Goal: Transaction & Acquisition: Register for event/course

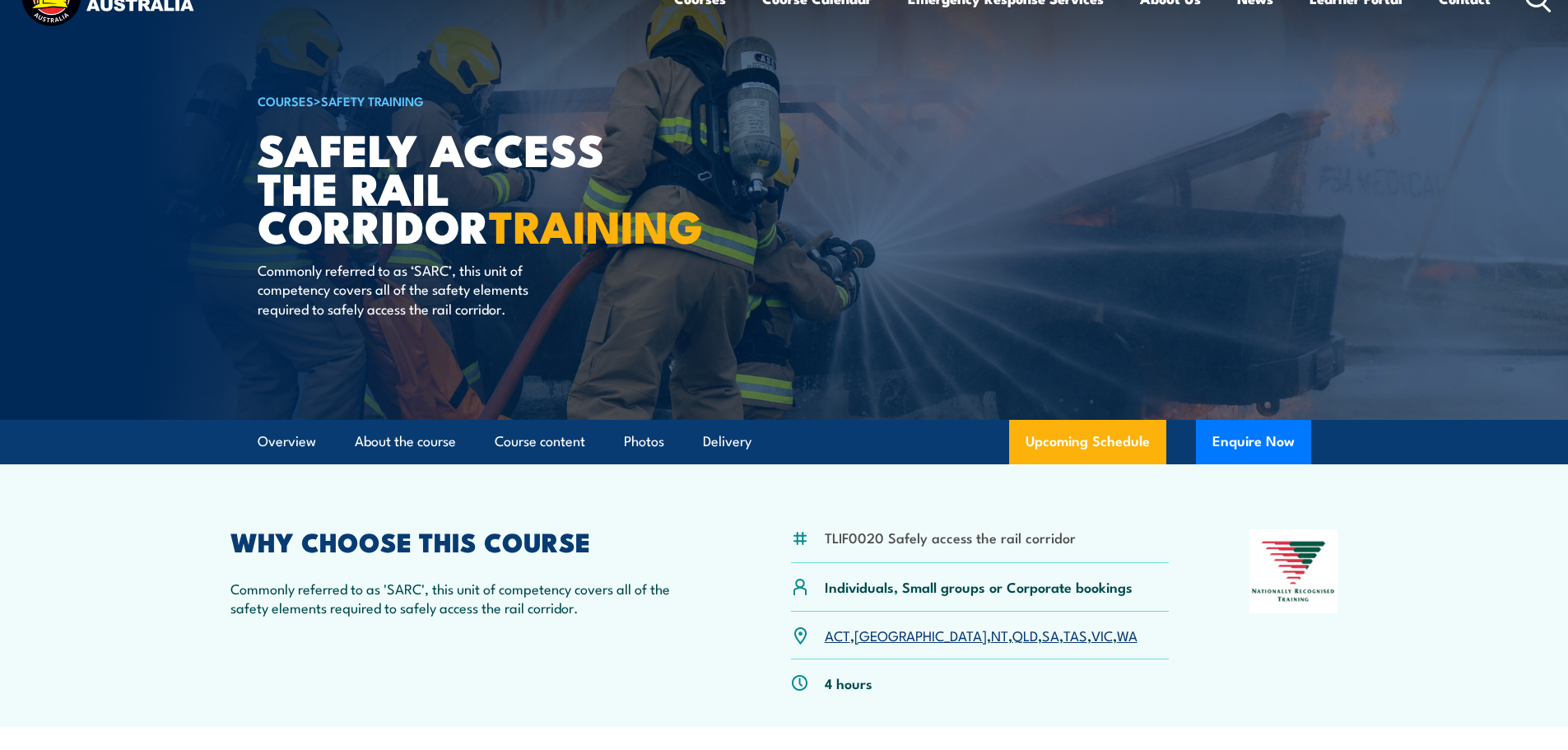
scroll to position [329, 0]
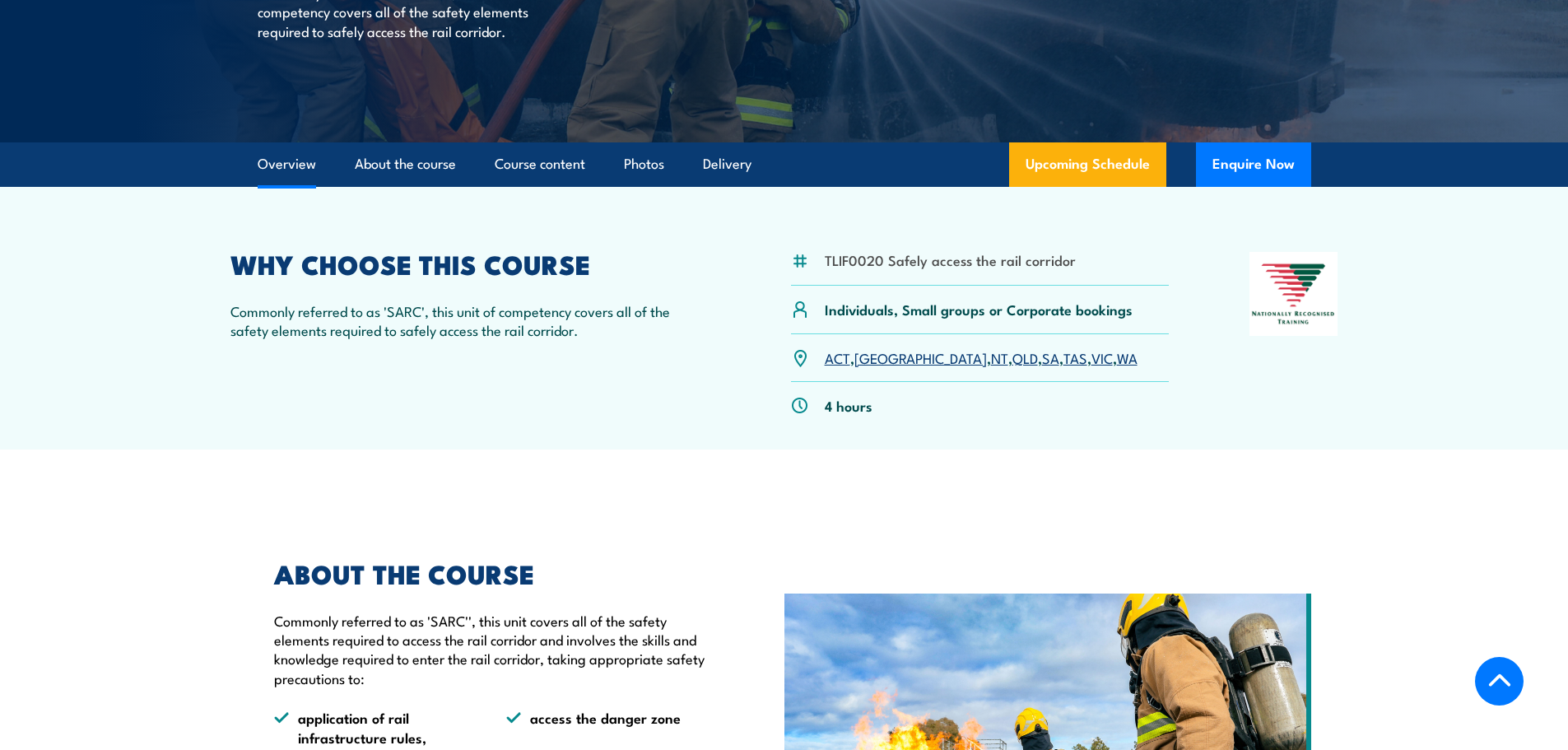
click at [1042, 355] on link "SA" at bounding box center [1051, 357] width 18 height 20
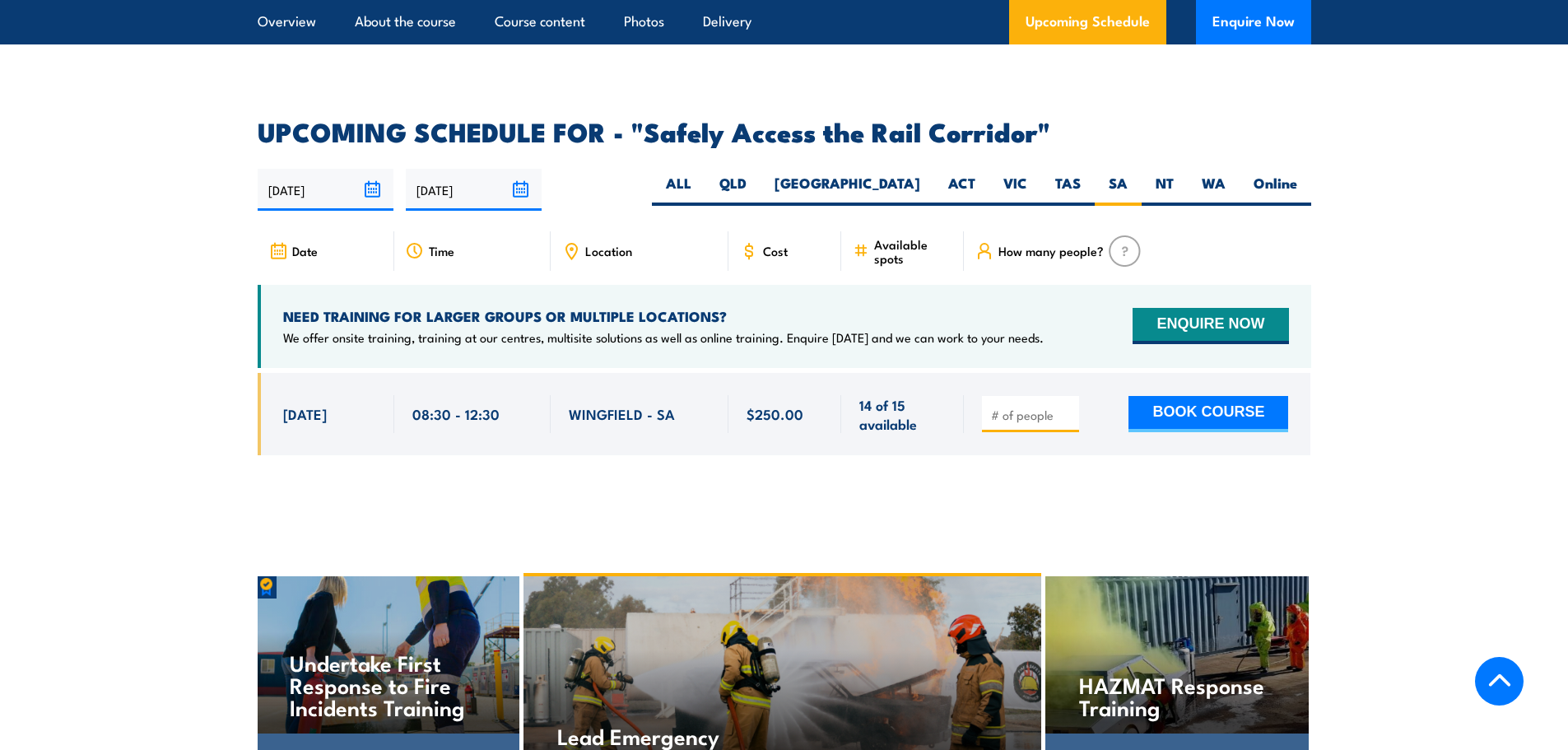
scroll to position [2394, 0]
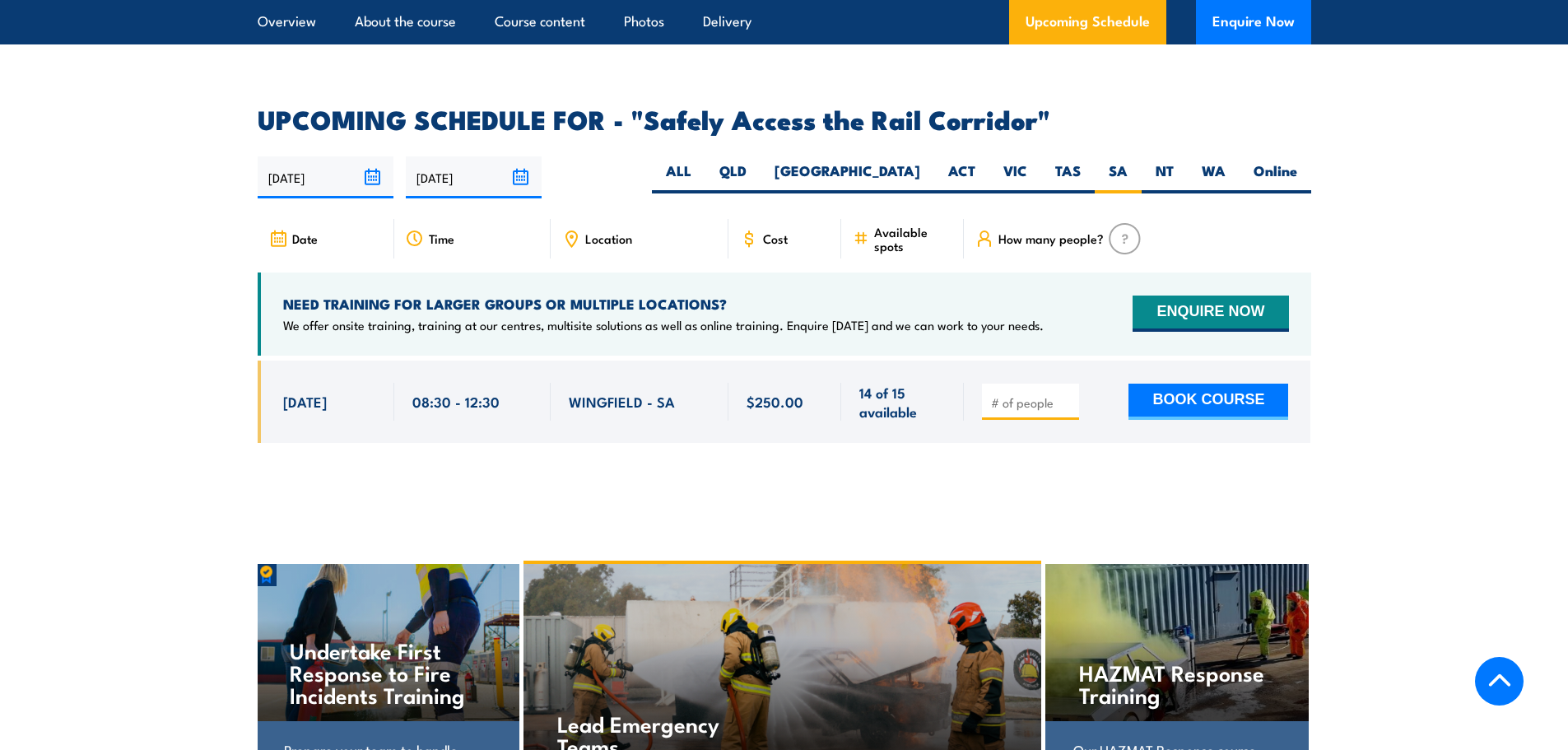
click at [1011, 395] on input "number" at bounding box center [1032, 402] width 82 height 17
type input "1"
click at [1064, 395] on input "1" at bounding box center [1032, 402] width 82 height 17
click at [1178, 384] on button "BOOK COURSE" at bounding box center [1208, 401] width 160 height 36
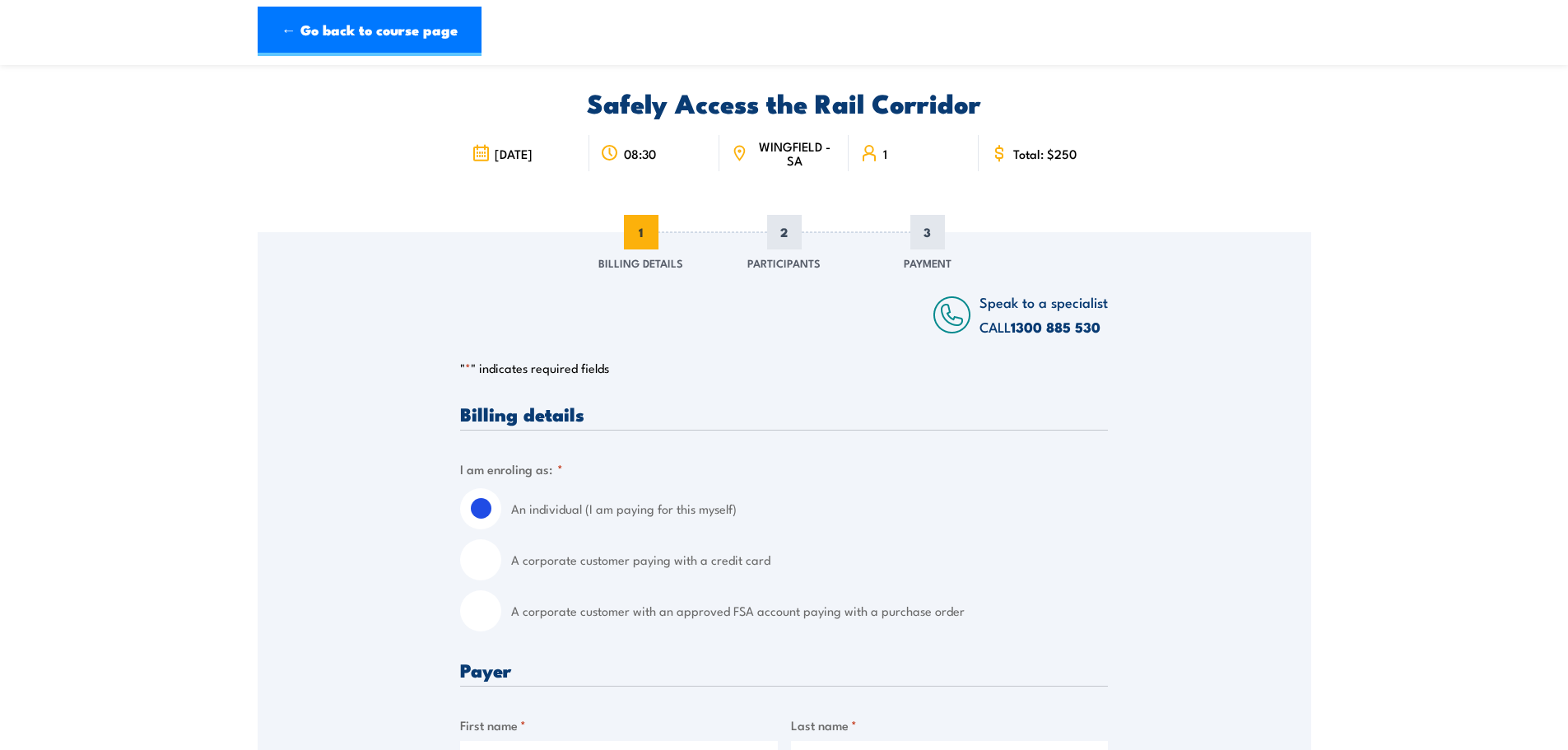
scroll to position [82, 0]
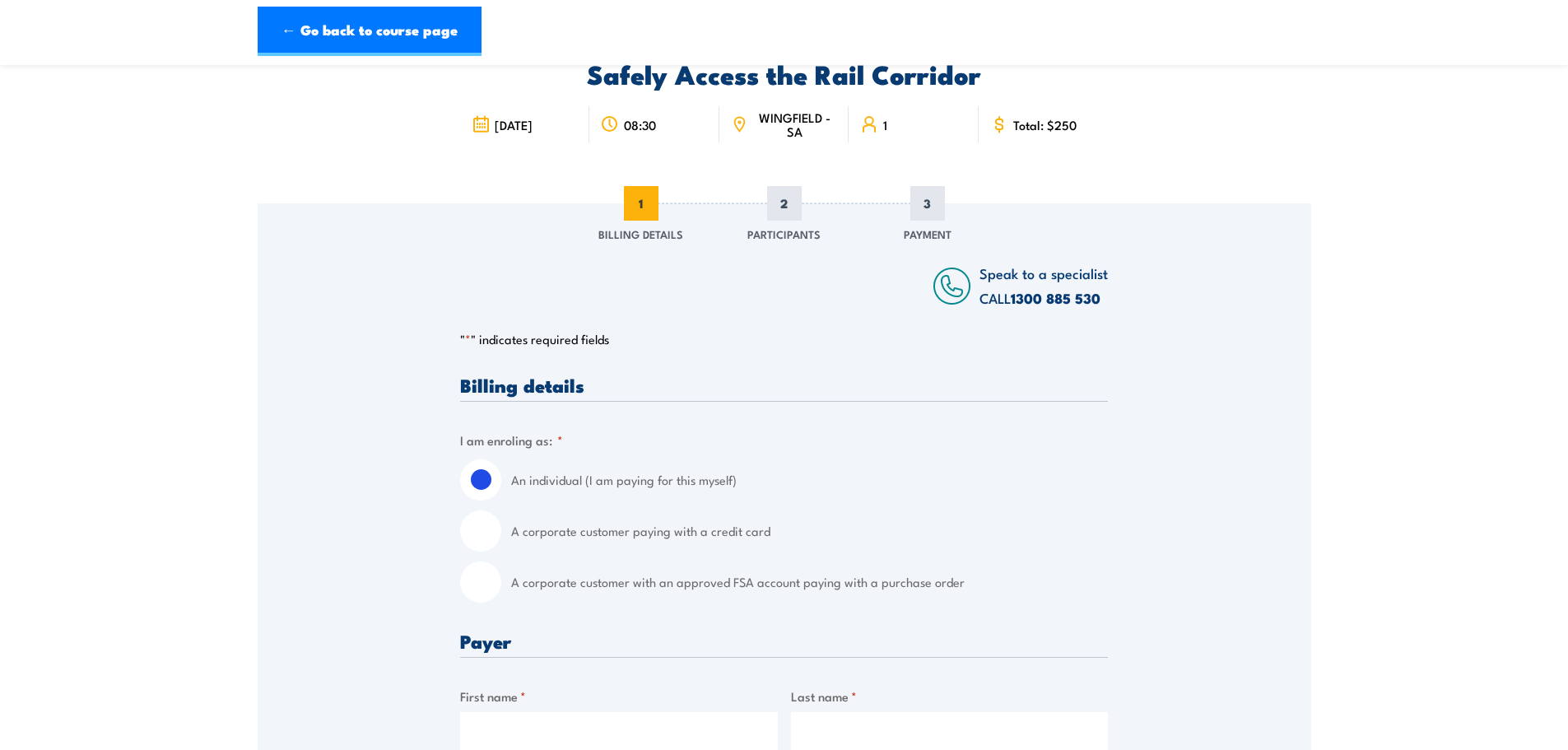
click at [484, 539] on input "A corporate customer paying with a credit card" at bounding box center [481, 531] width 41 height 41
radio input "true"
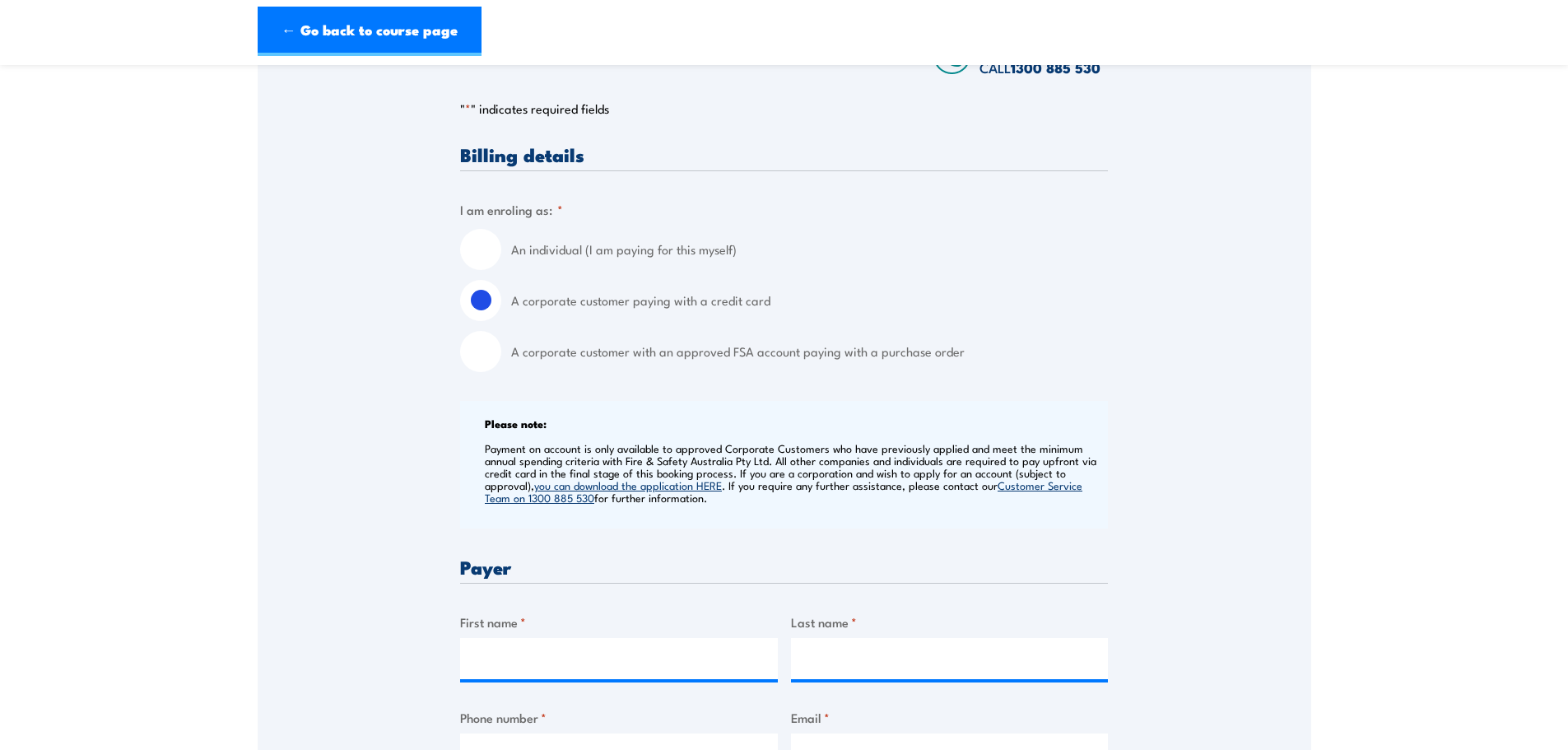
scroll to position [411, 0]
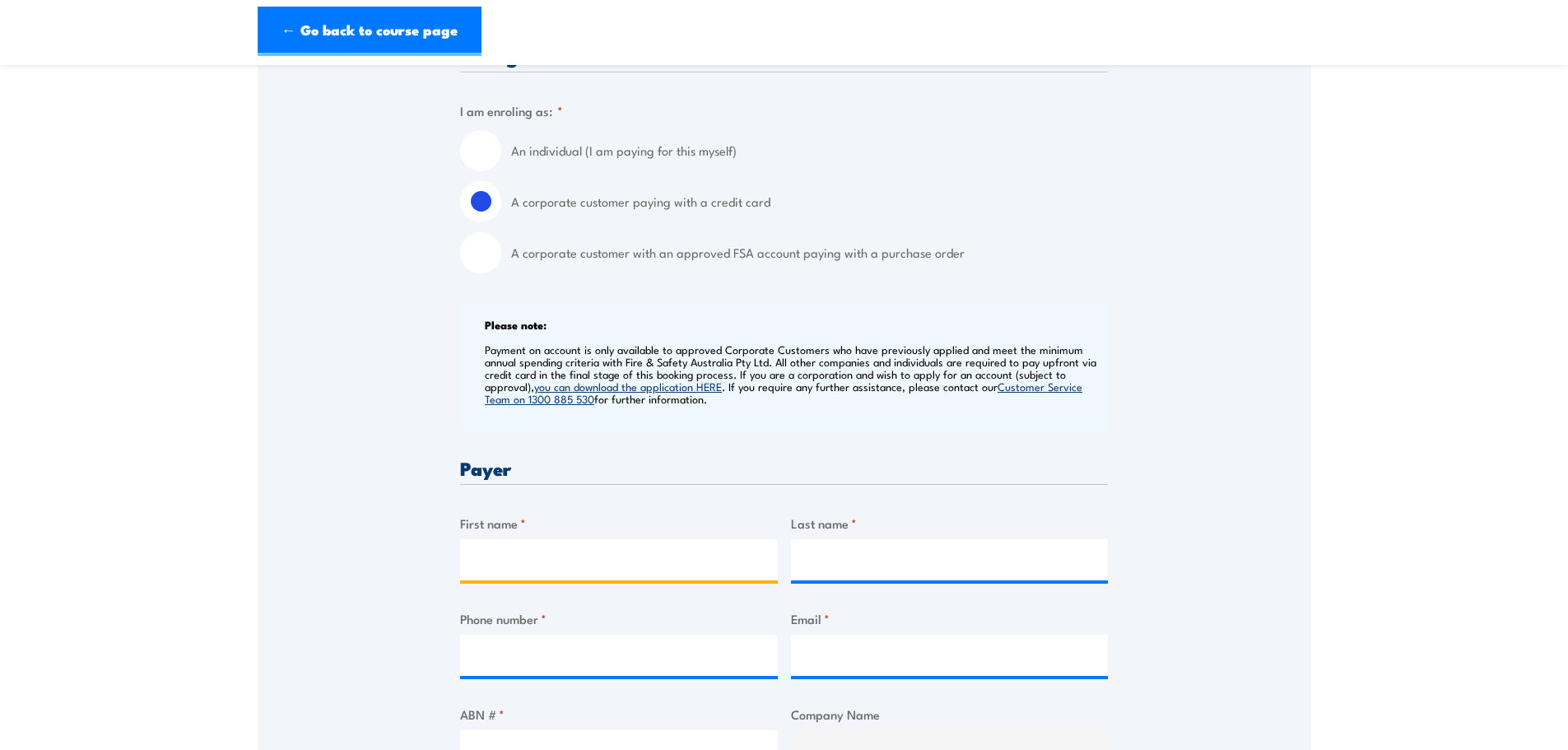
click at [505, 561] on input "First name *" at bounding box center [619, 560] width 318 height 41
type input "Nicola"
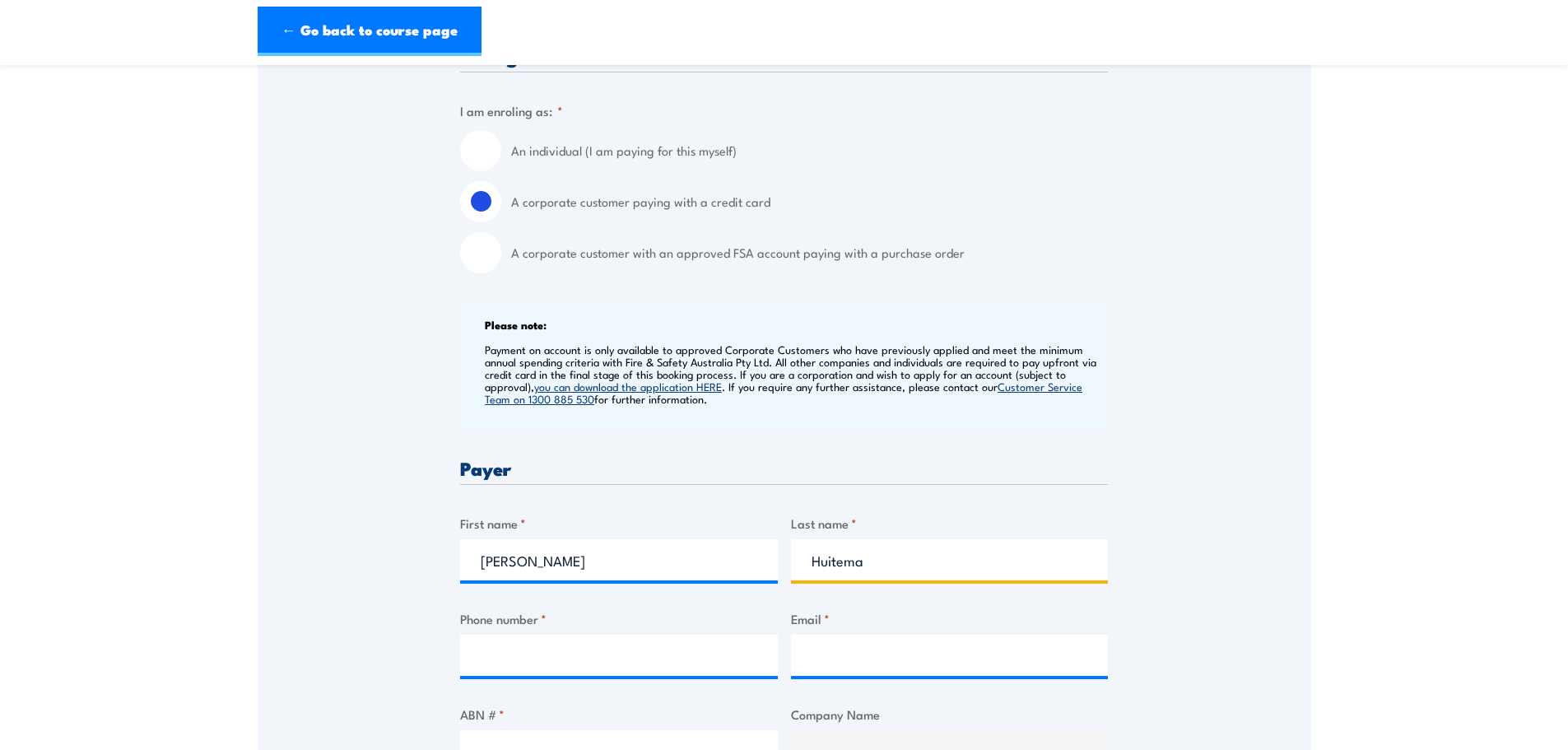
type input "Huitema"
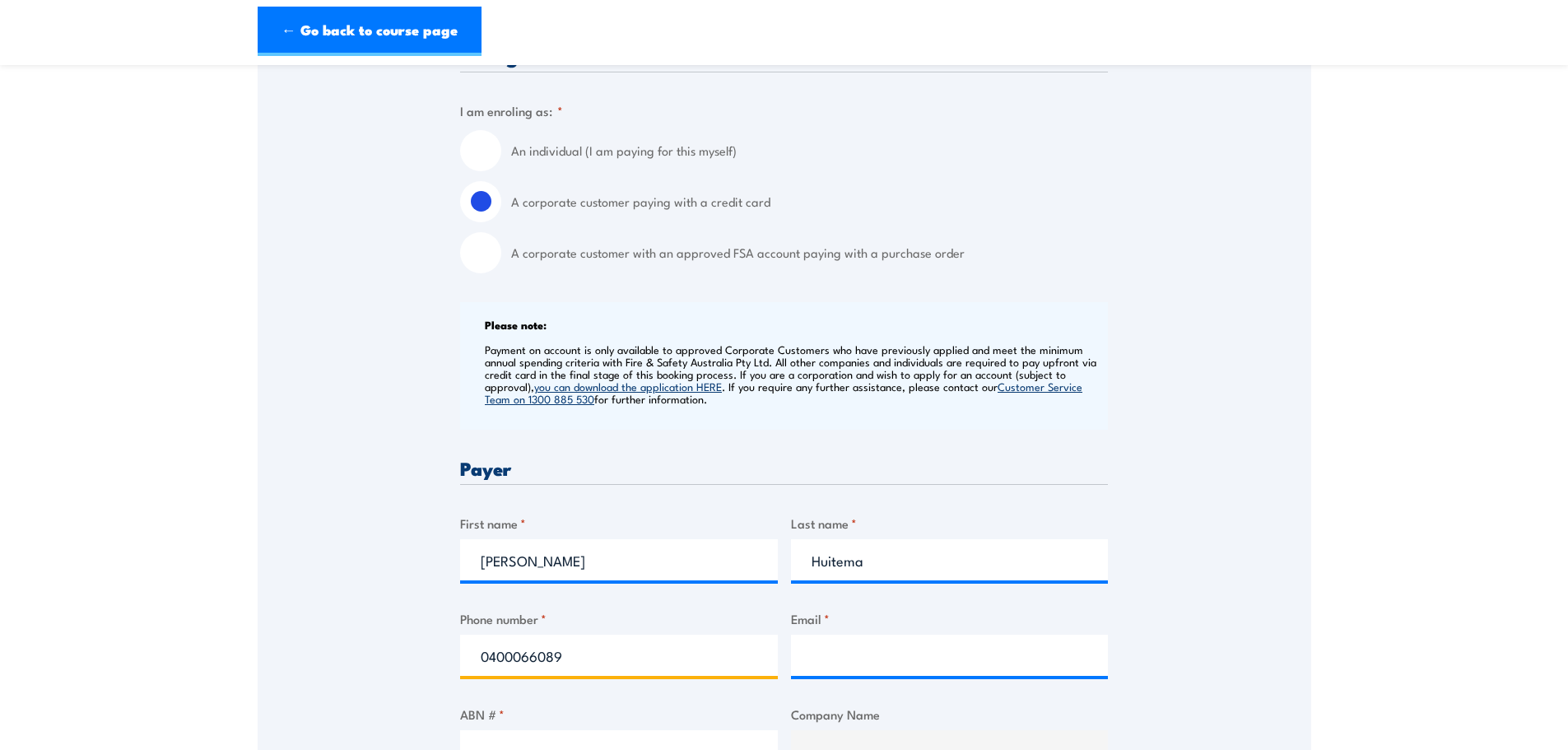
type input "0400066089"
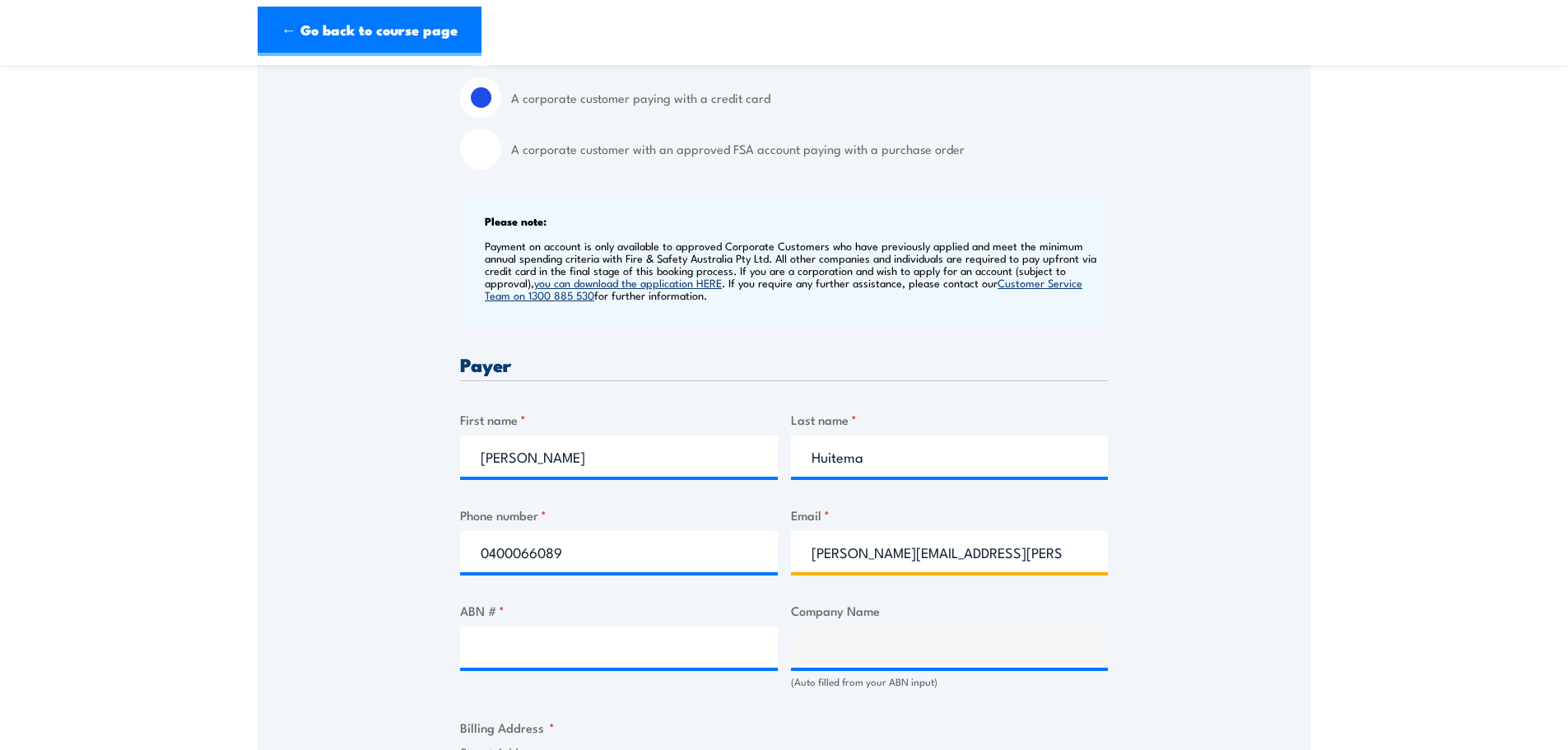
scroll to position [659, 0]
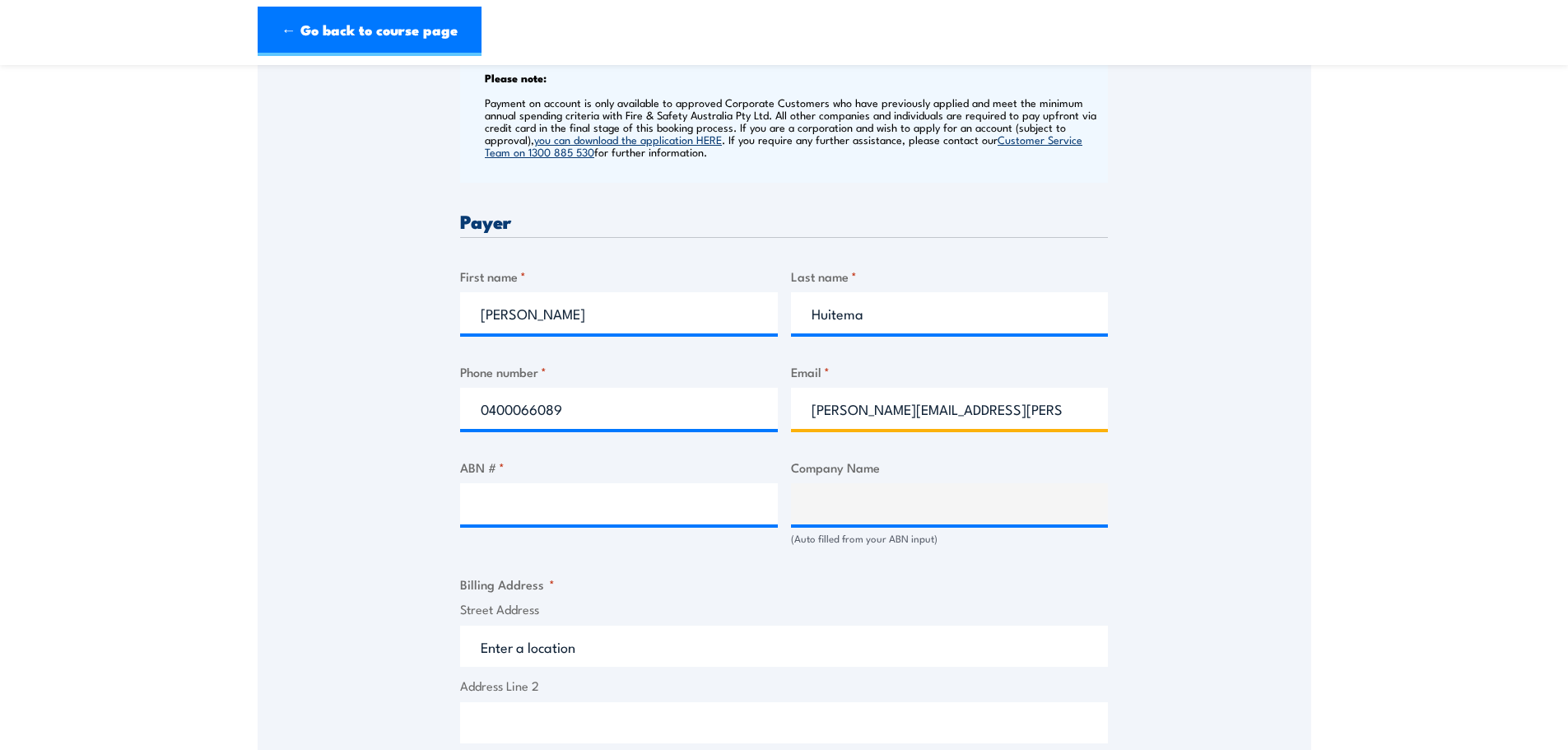
type input "nicola.huitema@engsurveys.com.au"
click at [477, 505] on input "ABN # *" at bounding box center [619, 504] width 318 height 41
type input "98007930958"
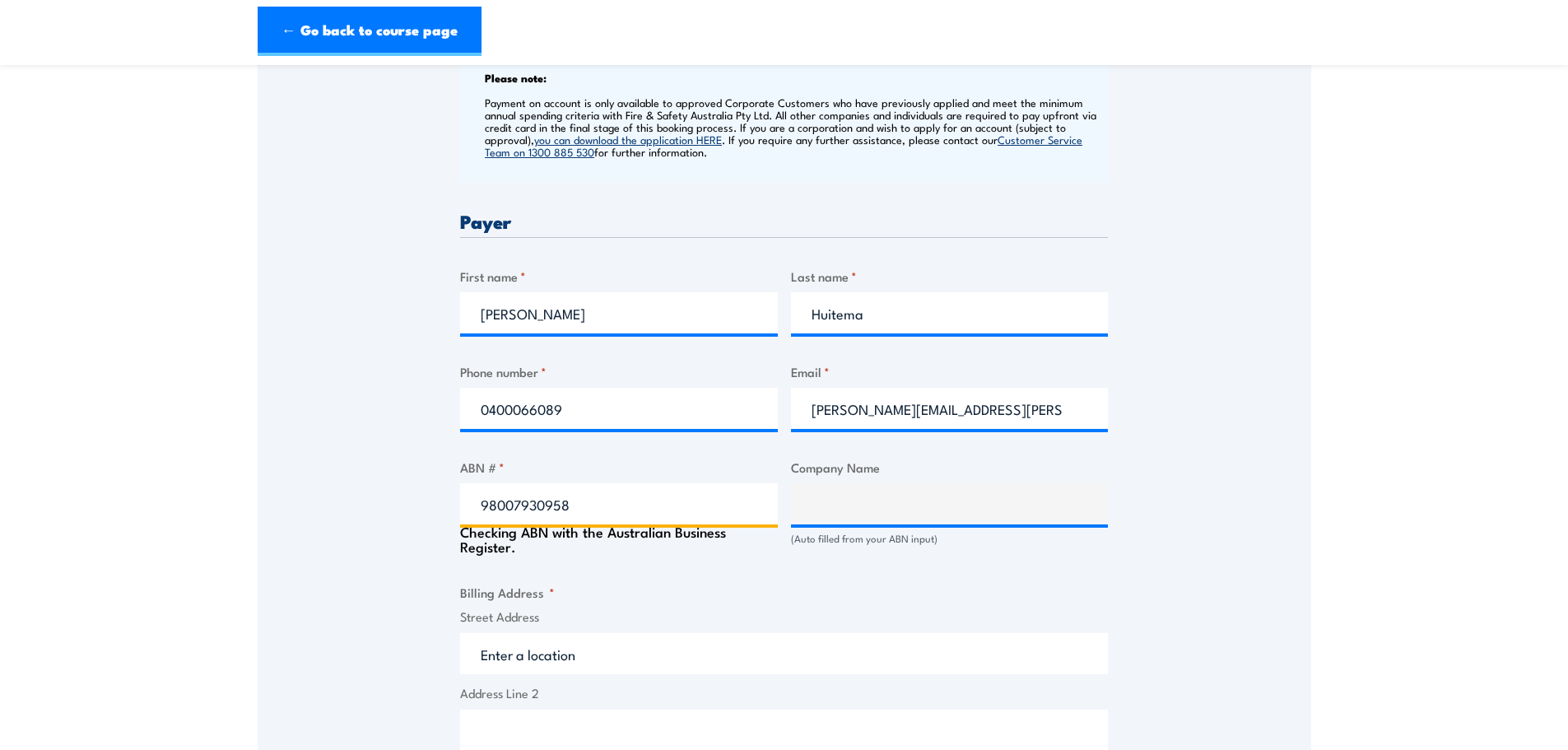
type input "ENGINEERING SURVEYS PTY. LTD."
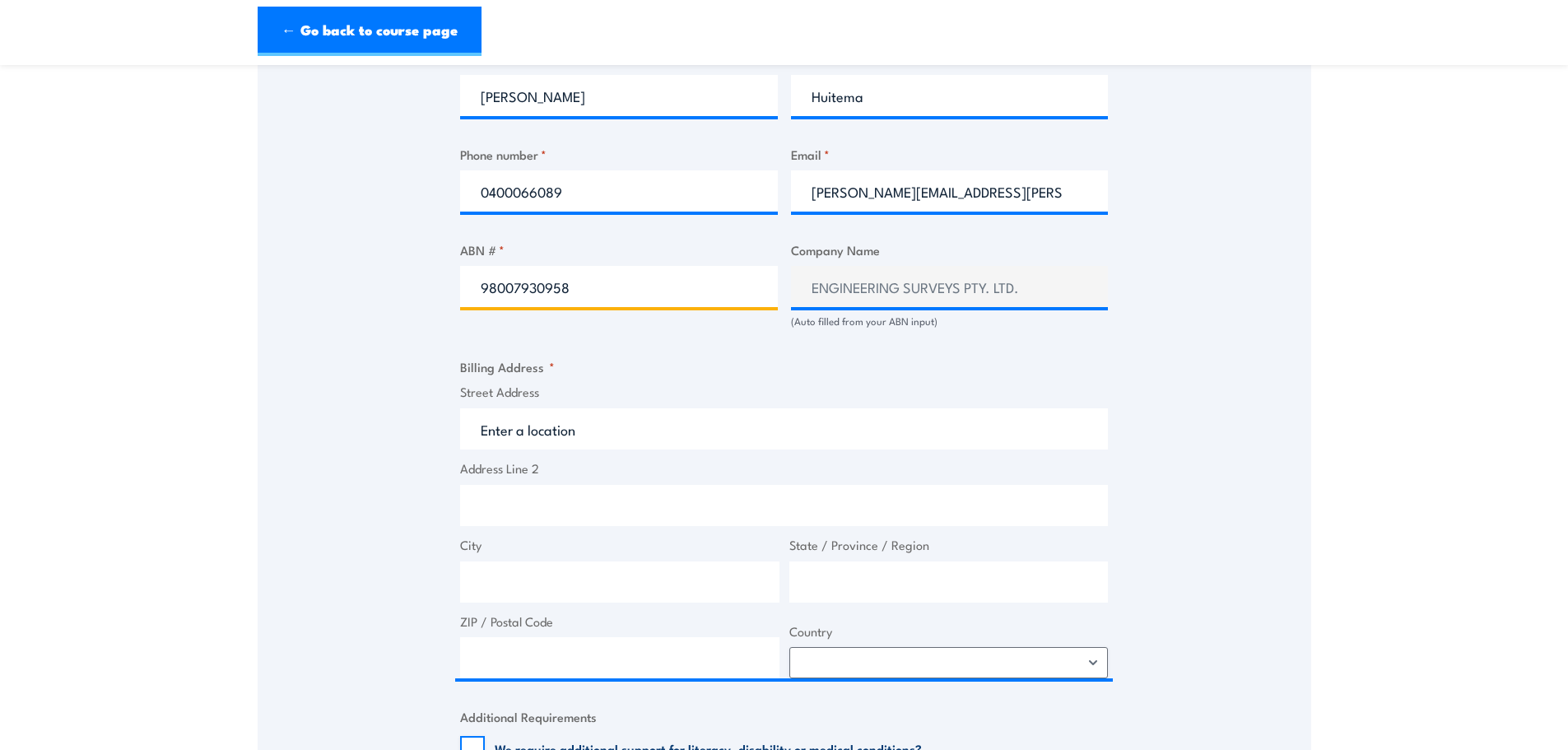
scroll to position [906, 0]
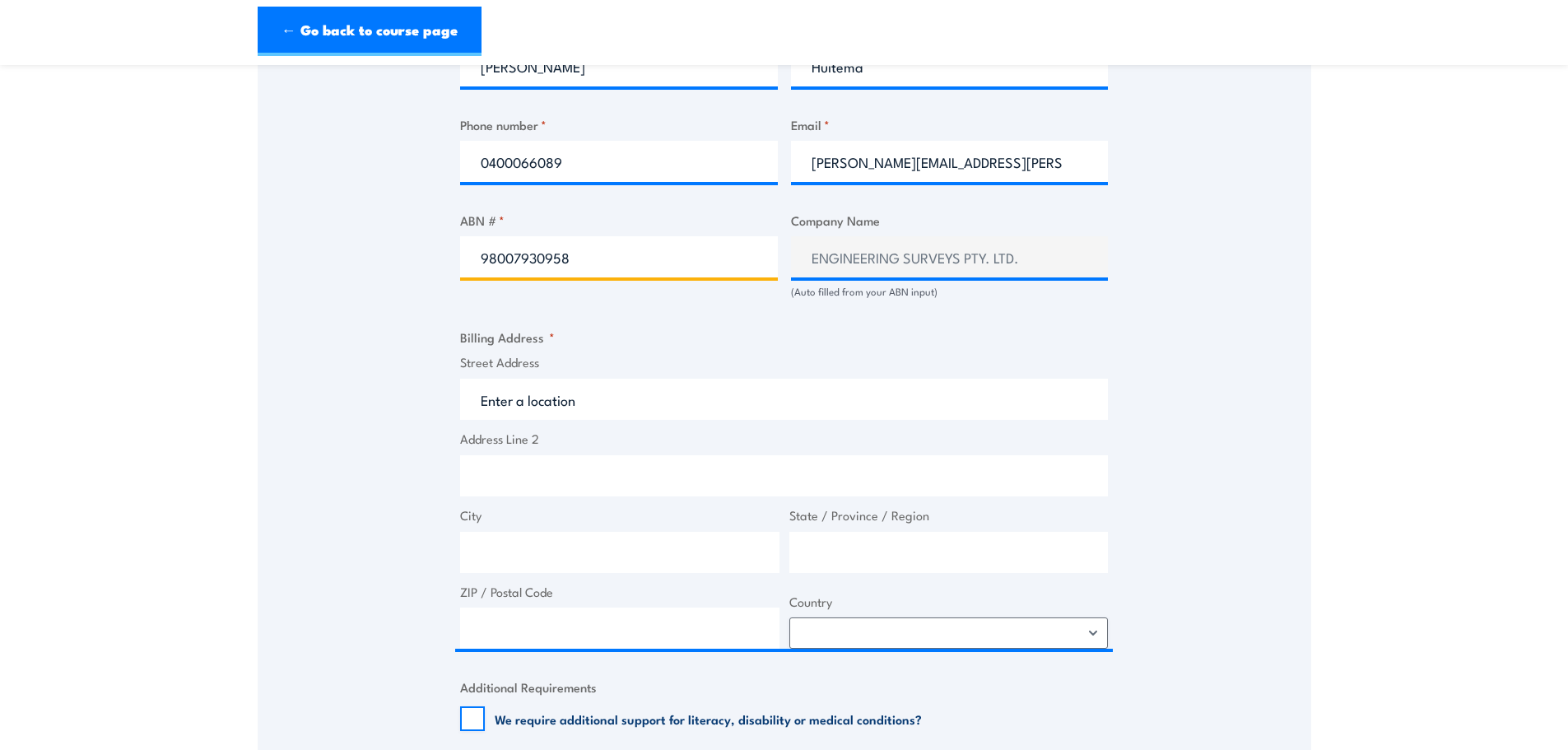
type input "98007930958"
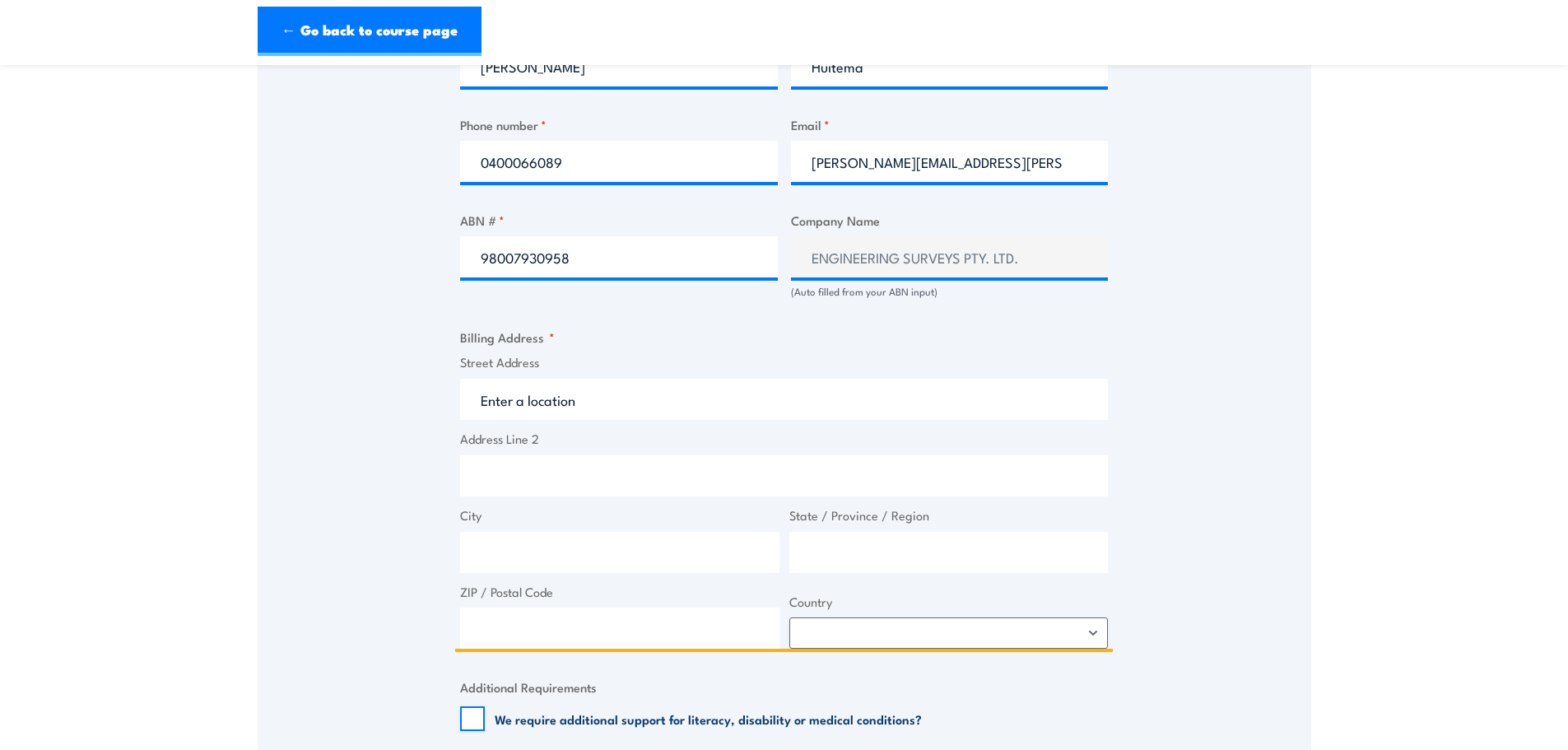
click at [500, 406] on input "Street Address" at bounding box center [784, 399] width 648 height 41
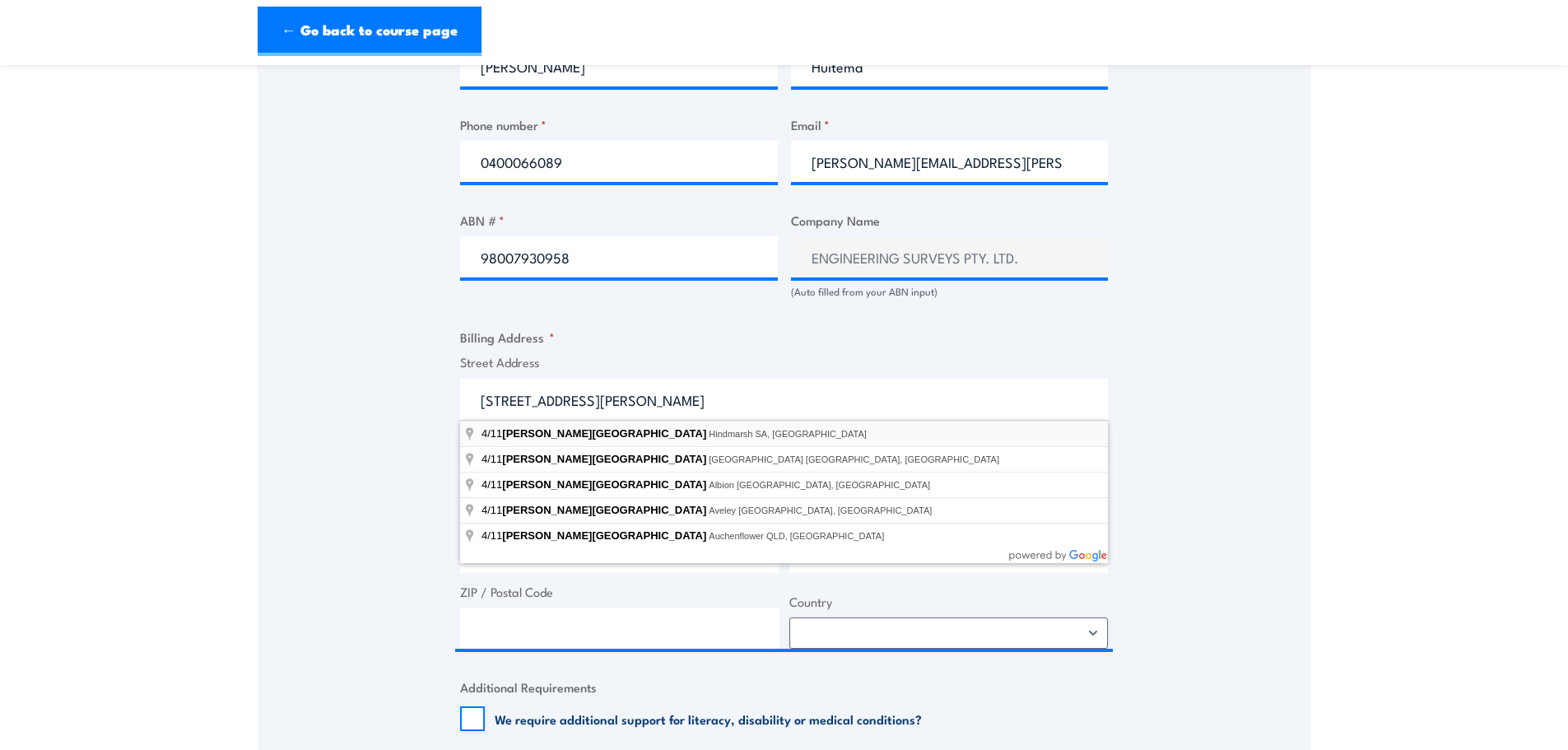
type input "4/11 Ridley Street, Hindmarsh SA, Australia"
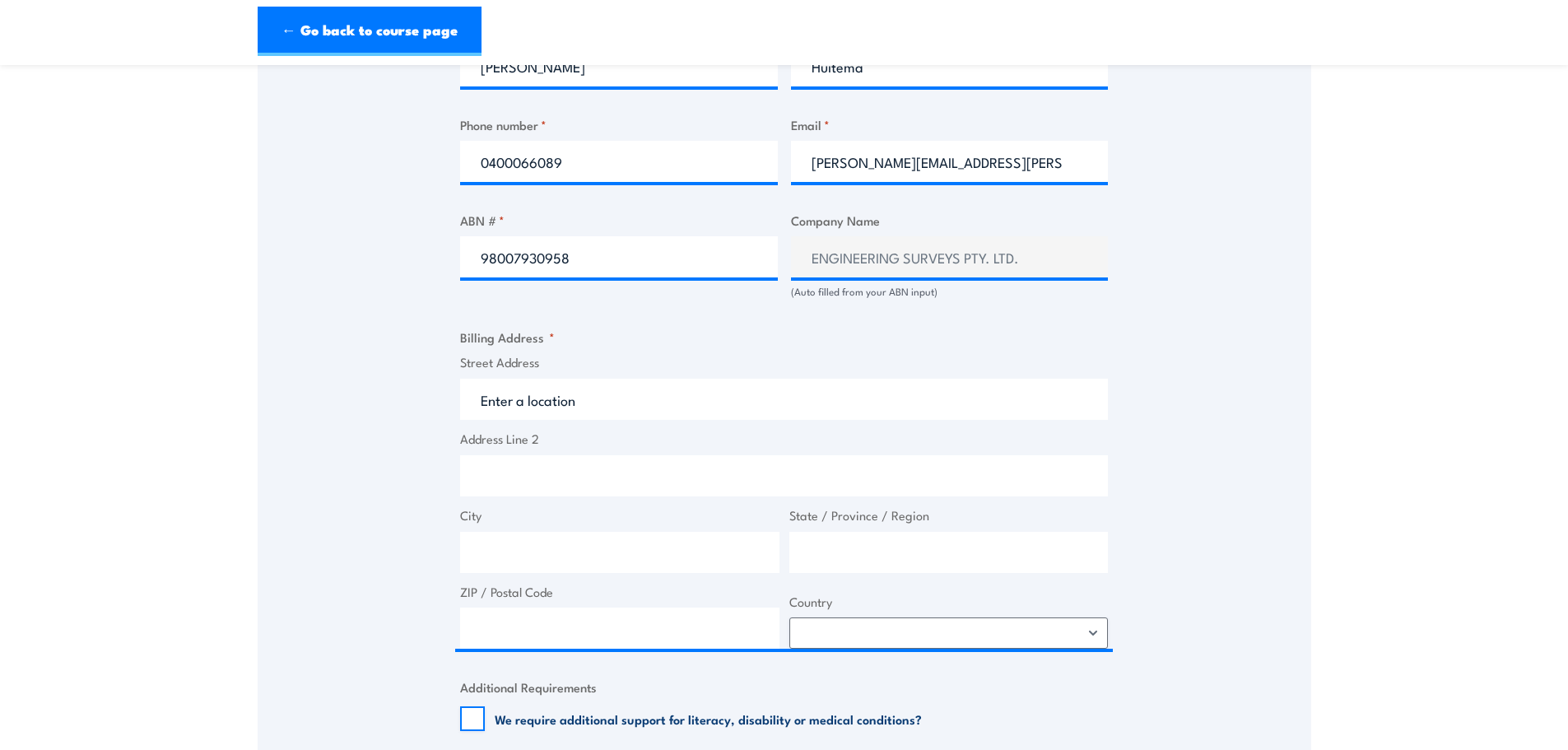
type input "11 Ridley St"
type input "Hindmarsh"
type input "South Australia"
type input "5007"
select select "Australia"
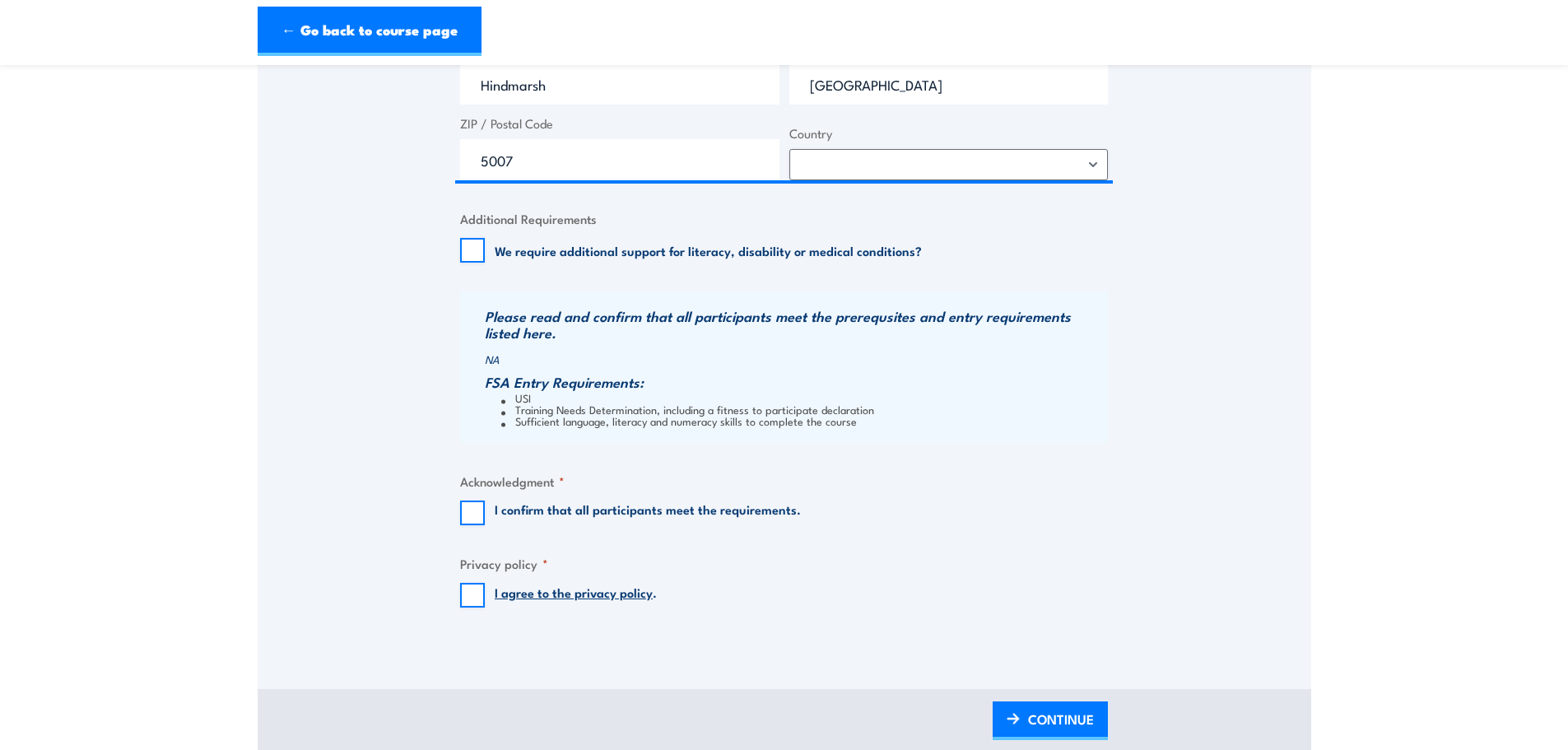
scroll to position [1400, 0]
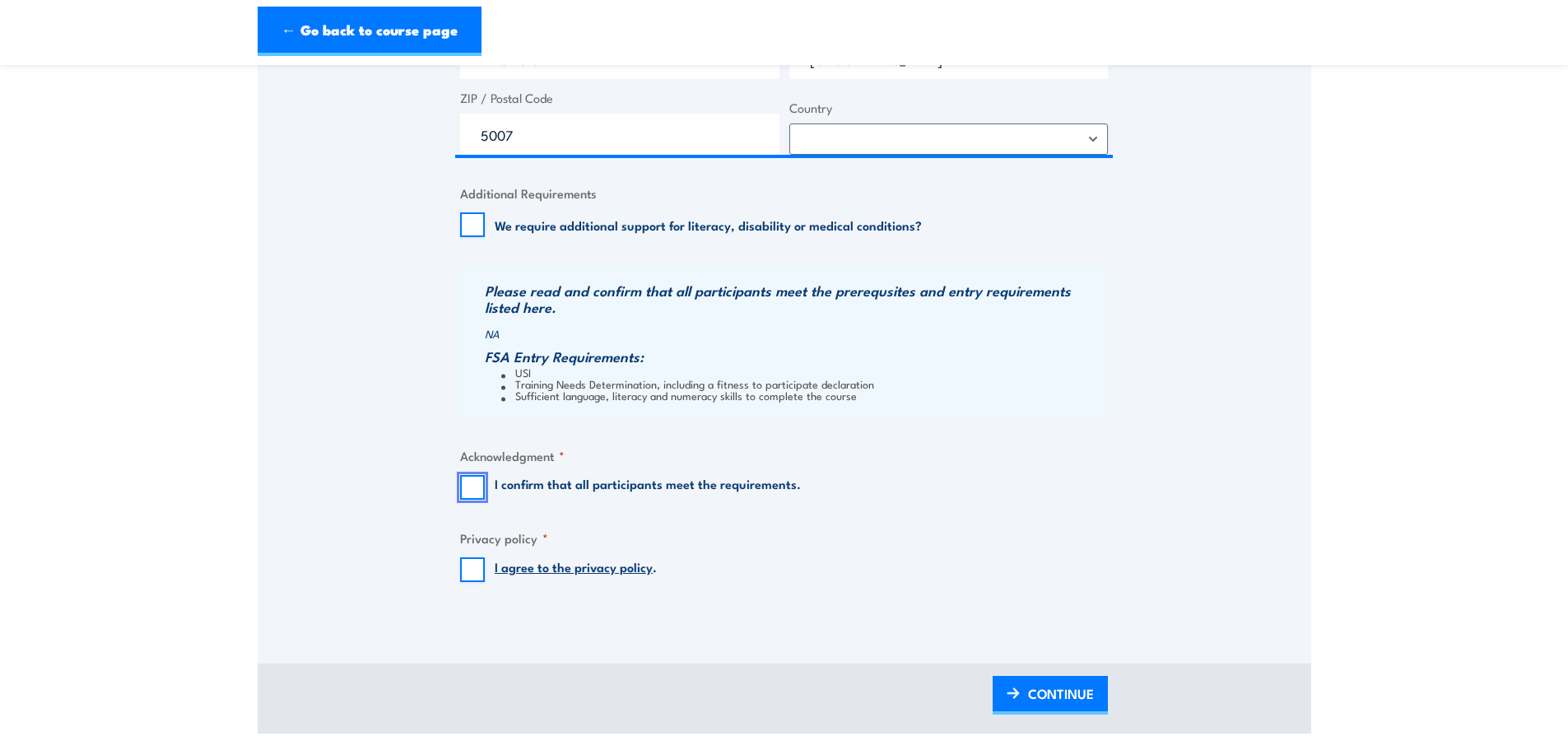
click at [475, 484] on input "I confirm that all participants meet the requirements." at bounding box center [472, 487] width 24 height 24
checkbox input "true"
click at [469, 569] on input "I agree to the privacy policy ." at bounding box center [472, 569] width 24 height 24
checkbox input "true"
click at [1036, 698] on span "CONTINUE" at bounding box center [1060, 693] width 66 height 44
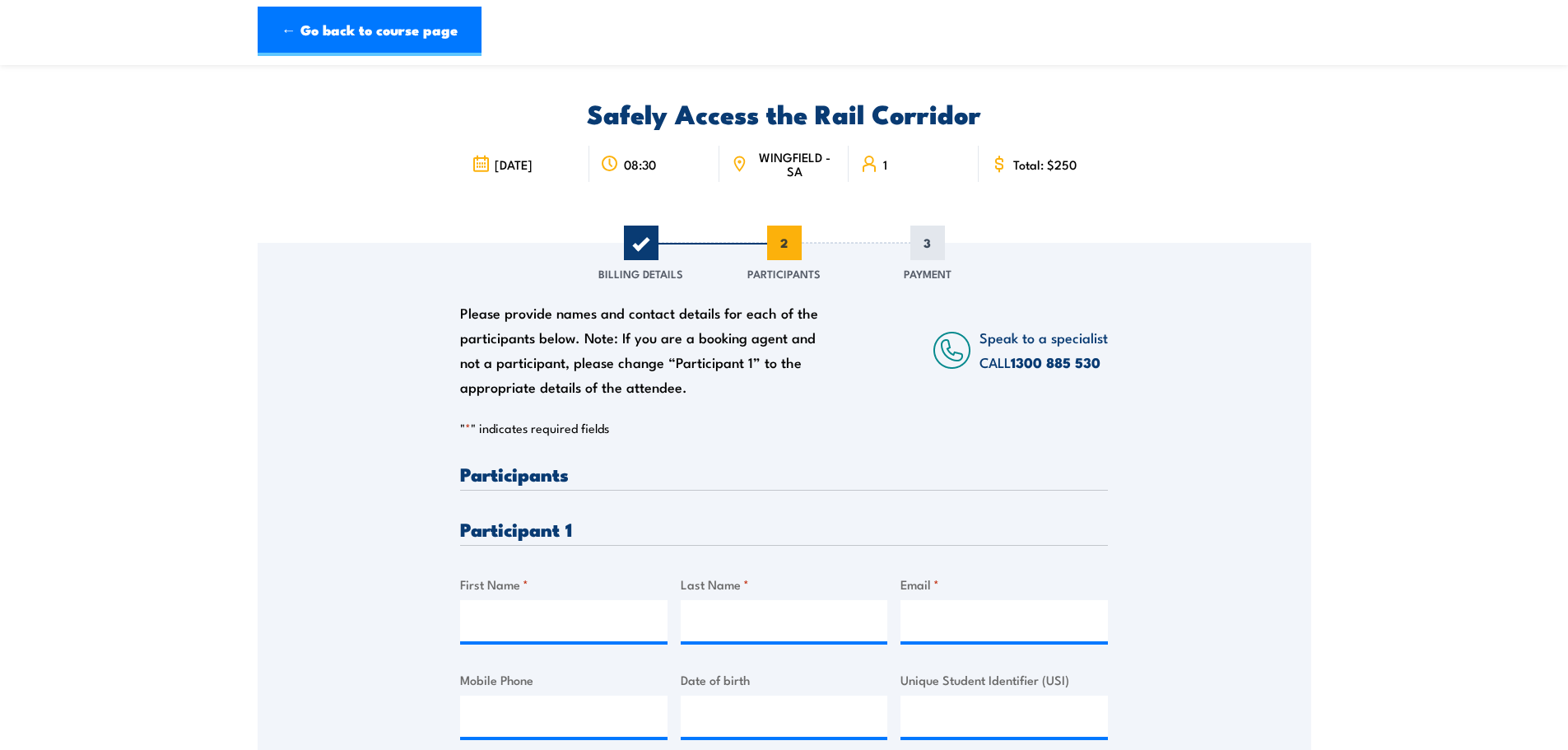
scroll to position [247, 0]
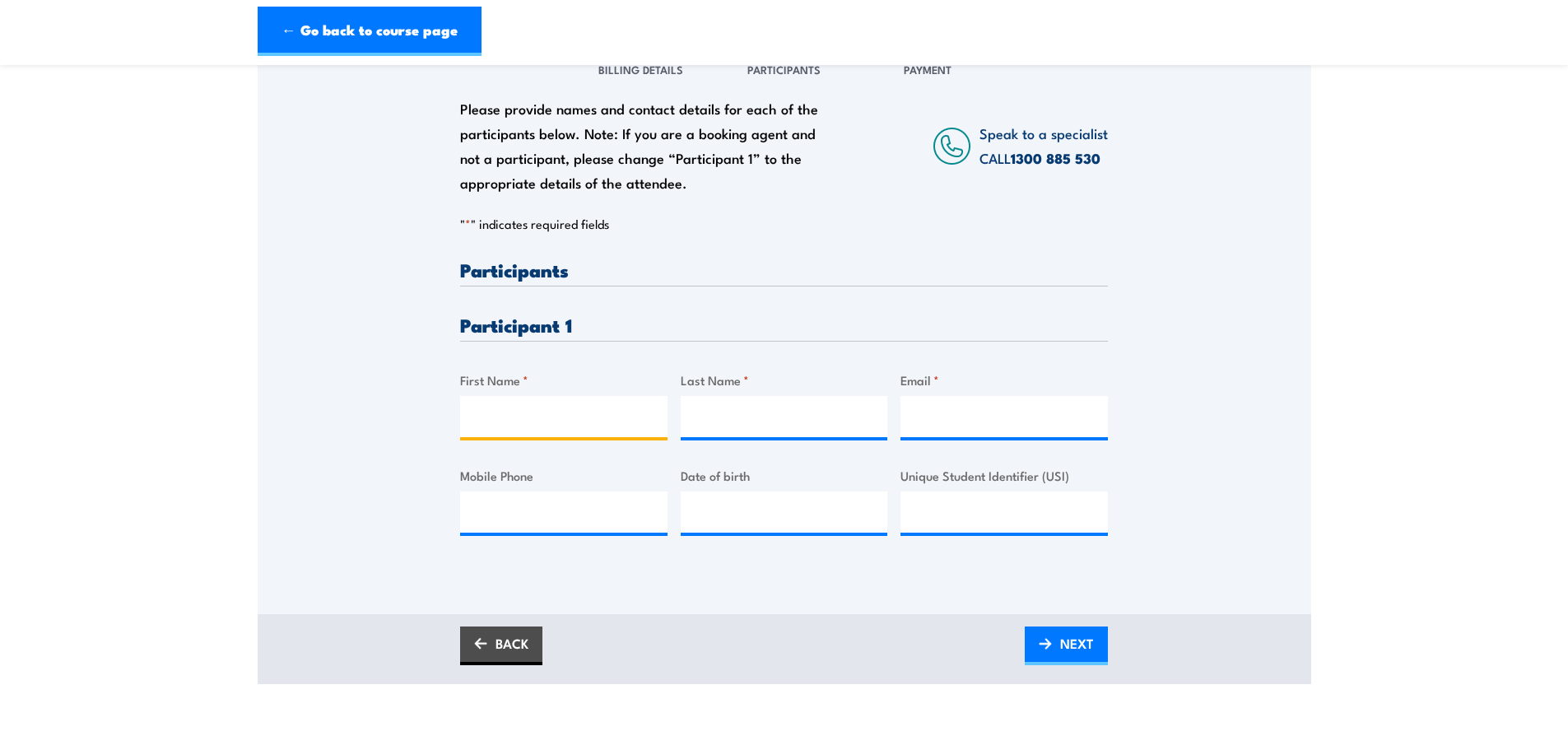
click at [514, 413] on input "First Name *" at bounding box center [564, 416] width 208 height 41
type input "Cameron"
type input "Steer"
click at [929, 422] on input "Email *" at bounding box center [1004, 416] width 208 height 41
paste input "csteer@engsurveys.com.au"
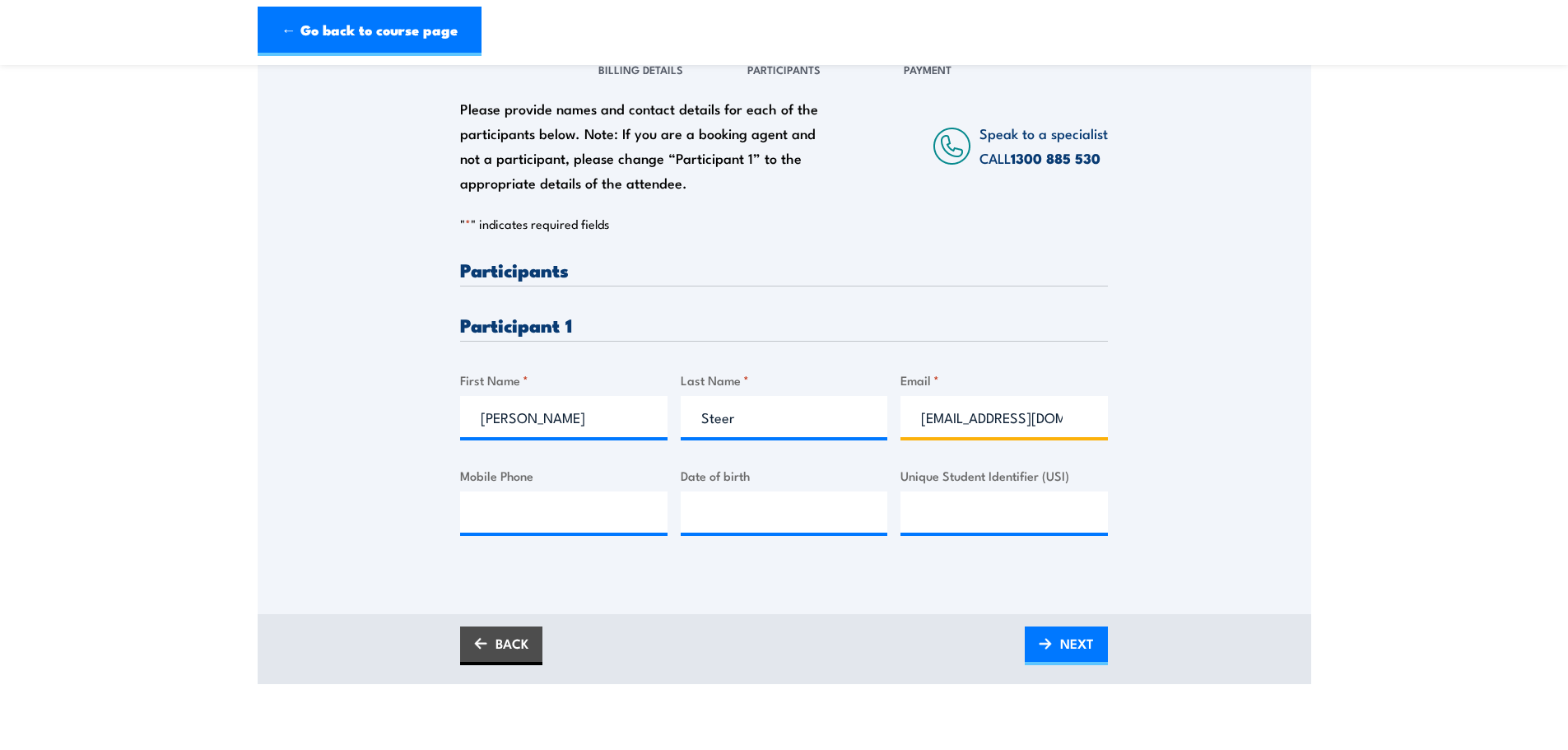
scroll to position [0, 23]
type input "csteer@engsurveys.com.au"
click at [537, 525] on input "Mobile Phone" at bounding box center [564, 512] width 208 height 41
paste input "0478 505 827"
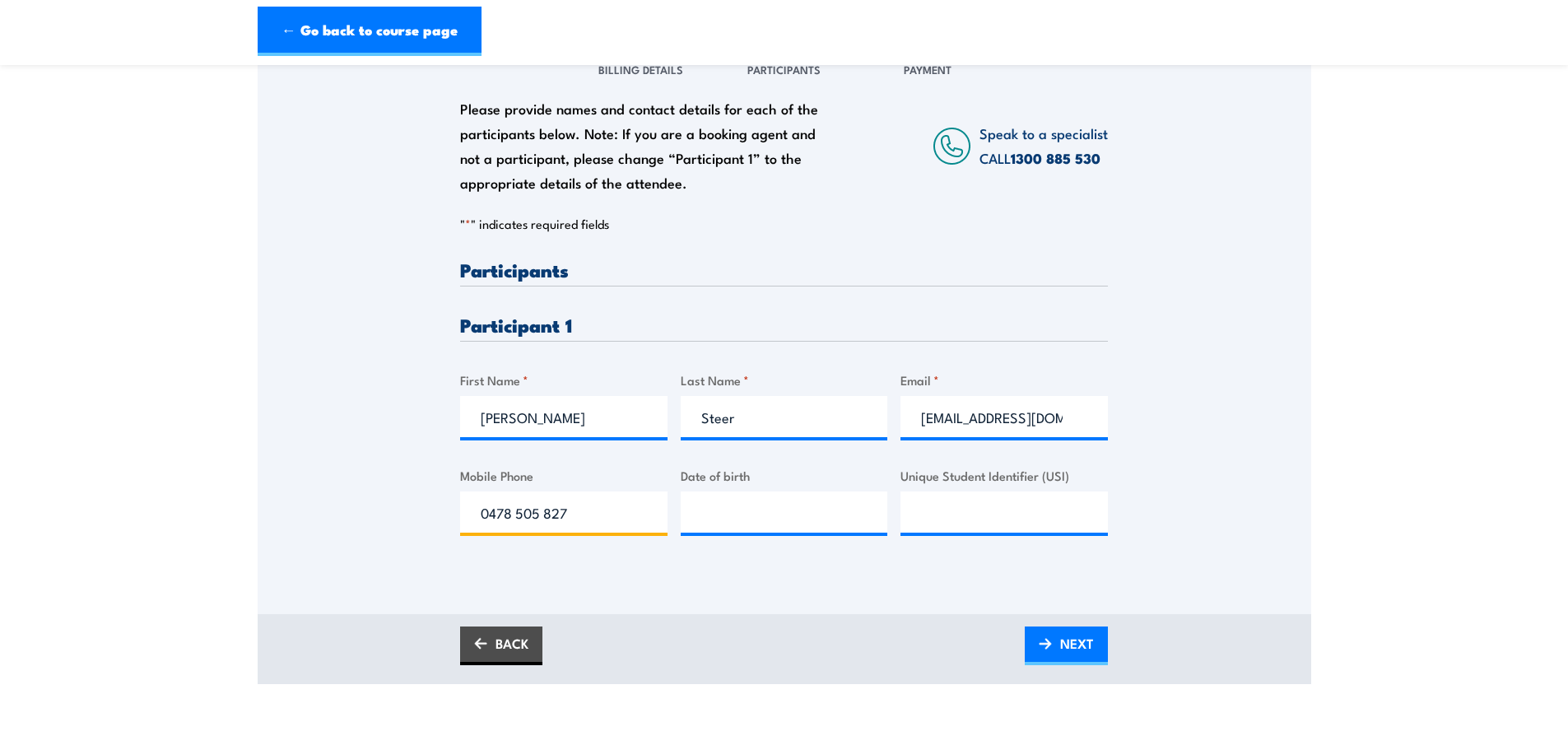
type input "0478 505 827"
click at [696, 523] on input "__/__/____" at bounding box center [784, 512] width 208 height 41
type input "12/05/1994"
click at [949, 518] on input "Unique Student Identifier (USI)" at bounding box center [1004, 512] width 208 height 41
paste input "SFG4MVGXRU"
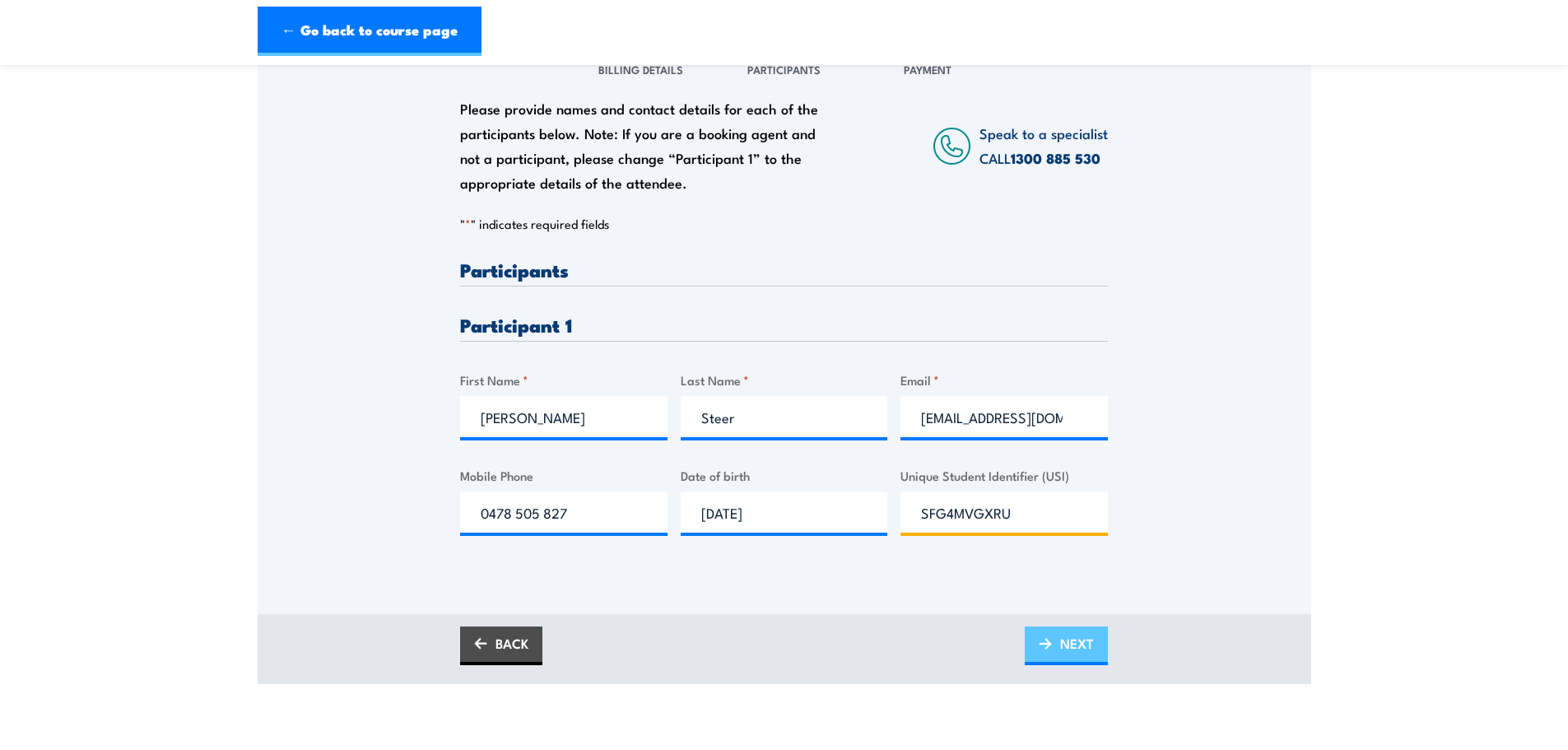
type input "SFG4MVGXRU"
click at [1058, 642] on link "NEXT" at bounding box center [1066, 646] width 83 height 39
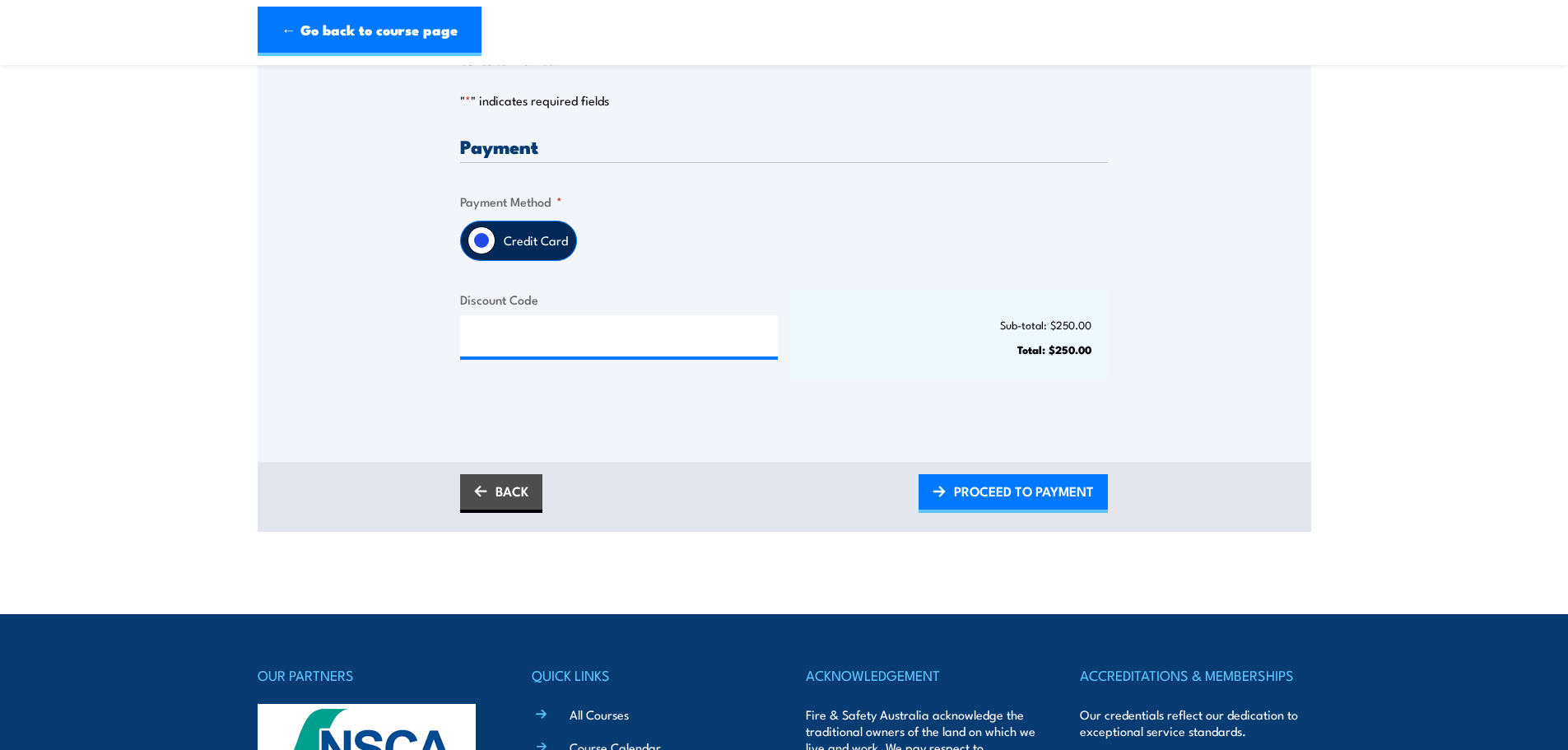
scroll to position [411, 0]
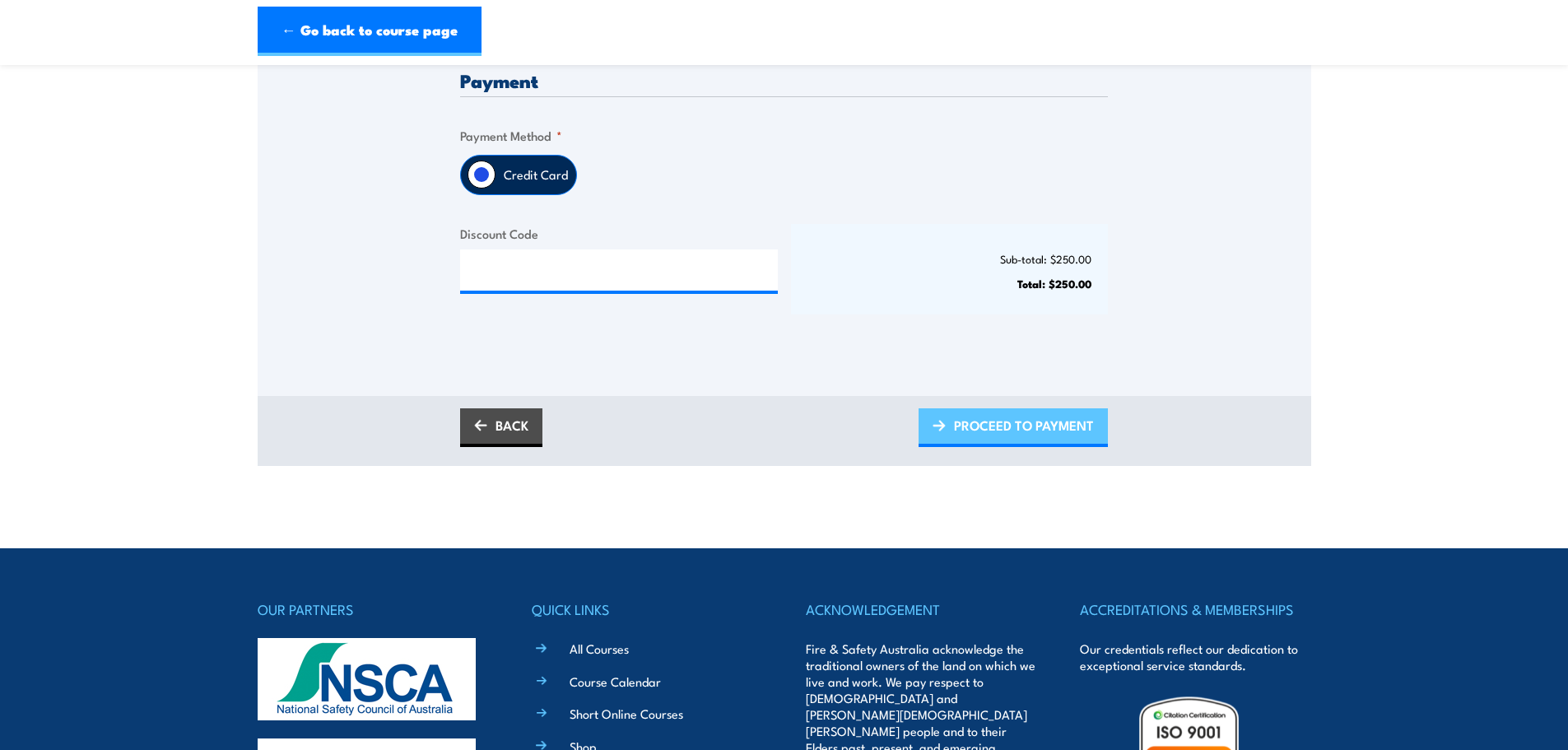
click at [1001, 436] on span "PROCEED TO PAYMENT" at bounding box center [1024, 425] width 140 height 44
